Goal: Information Seeking & Learning: Find specific fact

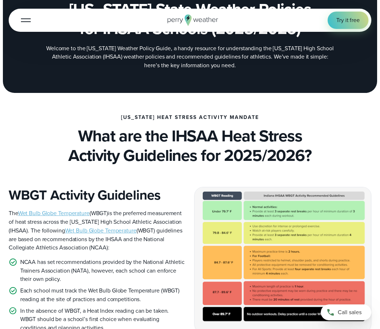
scroll to position [145, 0]
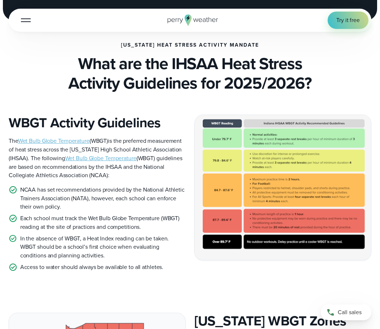
click at [248, 194] on img at bounding box center [283, 187] width 176 height 145
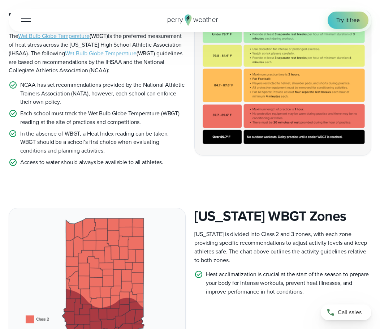
scroll to position [181, 0]
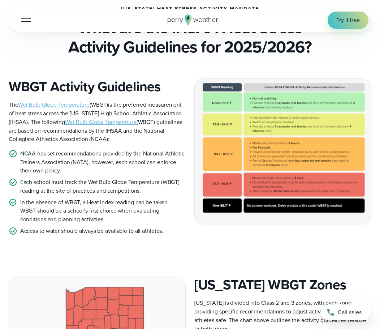
click at [291, 178] on img at bounding box center [283, 151] width 176 height 145
click at [227, 187] on img at bounding box center [283, 151] width 176 height 145
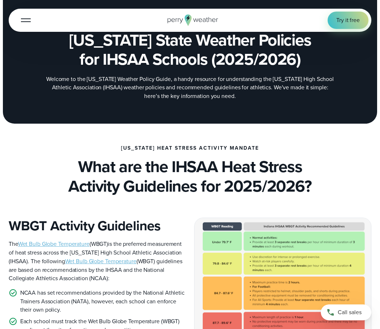
scroll to position [0, 0]
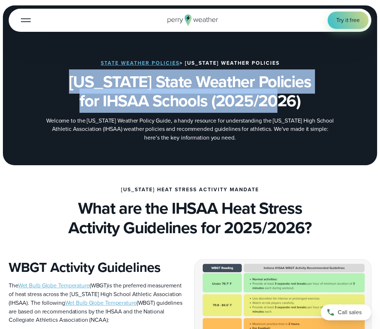
drag, startPoint x: 311, startPoint y: 102, endPoint x: 84, endPoint y: 88, distance: 227.2
click at [84, 88] on h1 "Indiana State Weather Policies for IHSAA Schools (2025/2026)" at bounding box center [190, 91] width 363 height 39
copy h1 "Indiana State Weather Policies for IHSAA Schools (2025/2026)"
